Goal: Transaction & Acquisition: Download file/media

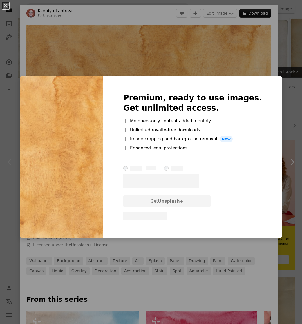
scroll to position [73, 0]
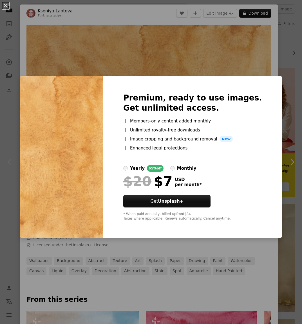
click at [203, 59] on div "An X shape Premium, ready to use images. Get unlimited access. A plus sign Memb…" at bounding box center [151, 162] width 302 height 324
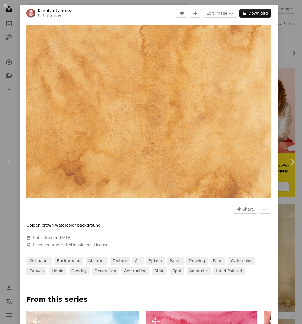
click at [283, 37] on div "An X shape Chevron left Chevron right [PERSON_NAME] For Unsplash+ A heart A plu…" at bounding box center [151, 162] width 302 height 324
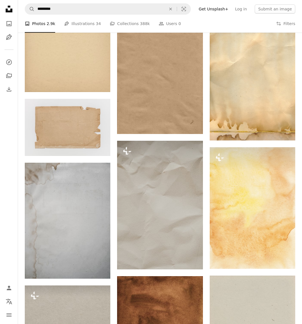
scroll to position [245, 0]
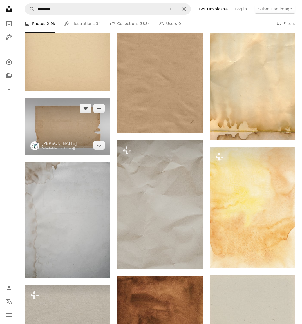
click at [82, 133] on img at bounding box center [68, 126] width 86 height 57
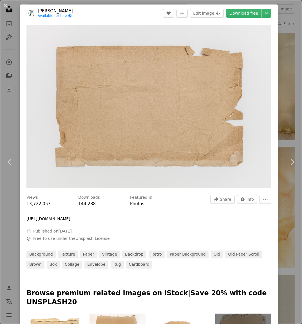
click at [82, 133] on img "Zoom in on this image" at bounding box center [148, 106] width 245 height 163
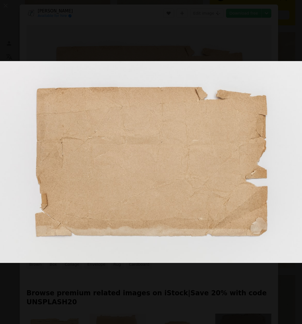
click at [82, 133] on img "Zoom out on this image" at bounding box center [151, 162] width 303 height 202
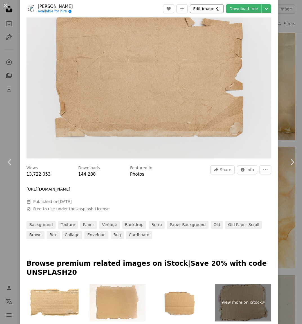
scroll to position [28, 0]
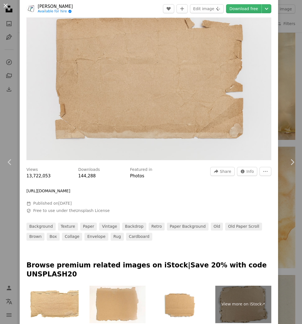
click at [5, 7] on button "An X shape" at bounding box center [5, 5] width 7 height 7
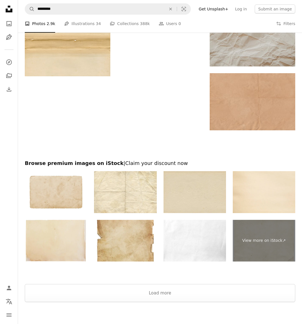
scroll to position [816, 0]
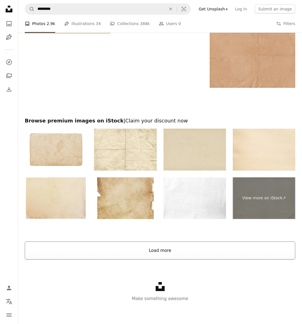
click at [177, 251] on button "Load more" at bounding box center [160, 251] width 271 height 18
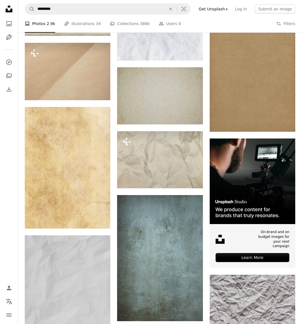
scroll to position [1919, 0]
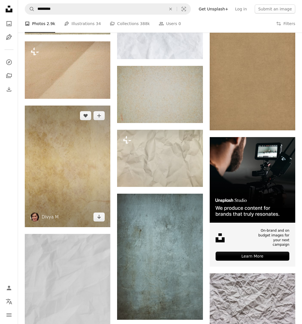
click at [45, 174] on img at bounding box center [68, 167] width 86 height 122
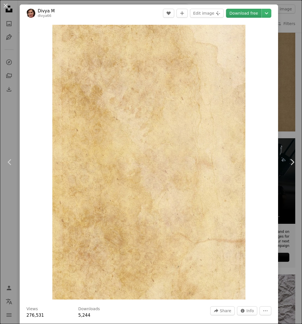
click at [247, 14] on link "Download free" at bounding box center [243, 13] width 35 height 9
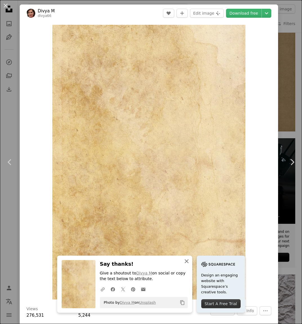
click at [185, 260] on icon "An X shape" at bounding box center [186, 261] width 7 height 7
